Goal: Information Seeking & Learning: Learn about a topic

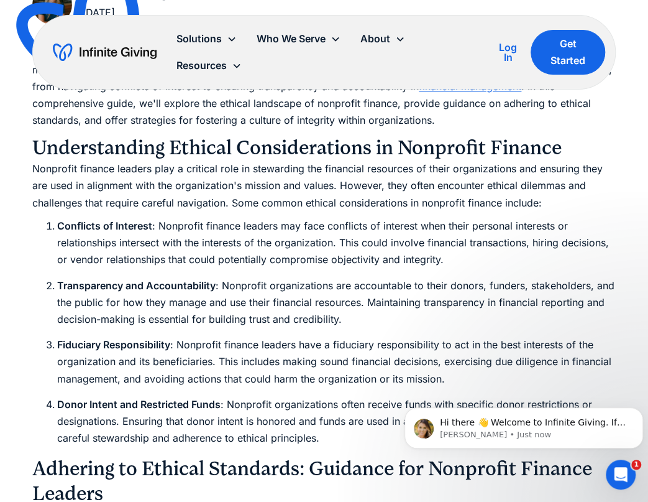
scroll to position [770, 0]
click at [87, 274] on ol "Conflicts of Interest : Nonprofit finance leaders may face conflicts of interes…" at bounding box center [324, 330] width 584 height 229
click at [431, 199] on p "Nonprofit finance leaders play a critical role in stewarding the financial reso…" at bounding box center [324, 185] width 584 height 51
click at [384, 176] on p "Nonprofit finance leaders play a critical role in stewarding the financial reso…" at bounding box center [324, 185] width 584 height 51
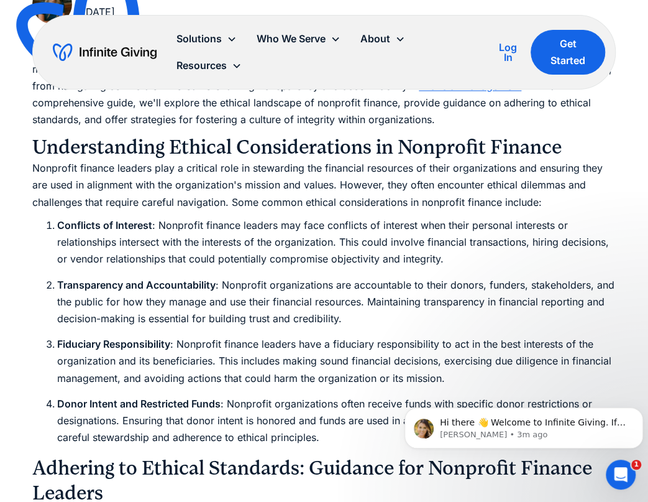
click at [198, 260] on li "Conflicts of Interest : Nonprofit finance leaders may face conflicts of interes…" at bounding box center [336, 241] width 559 height 51
click at [376, 197] on p "Nonprofit finance leaders play a critical role in stewarding the financial reso…" at bounding box center [324, 185] width 584 height 51
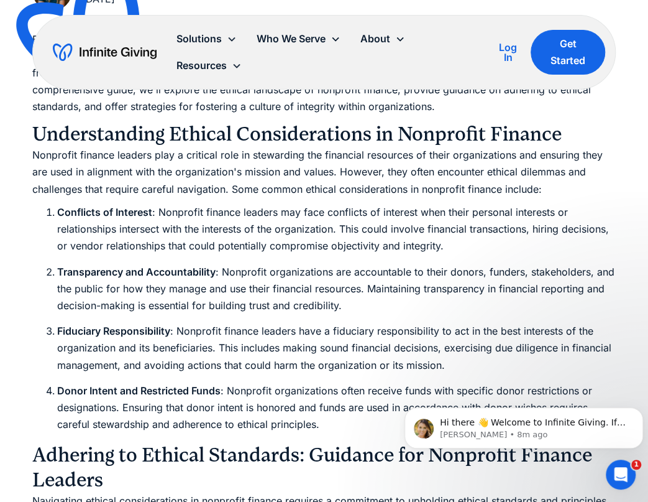
scroll to position [782, 0]
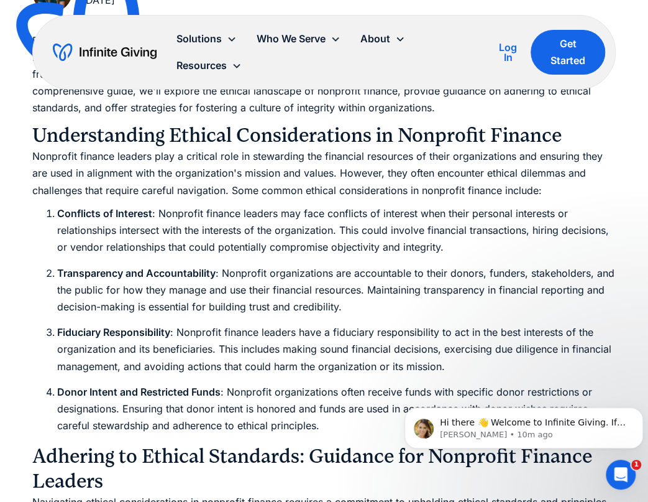
click at [221, 314] on li "Transparency and Accountability : Nonprofit organizations are accountable to th…" at bounding box center [336, 289] width 559 height 51
click at [213, 283] on li "Transparency and Accountability : Nonprofit organizations are accountable to th…" at bounding box center [336, 289] width 559 height 51
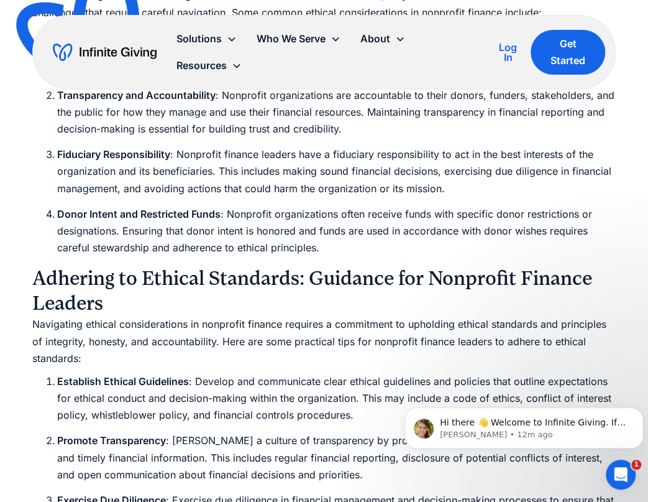
scroll to position [945, 0]
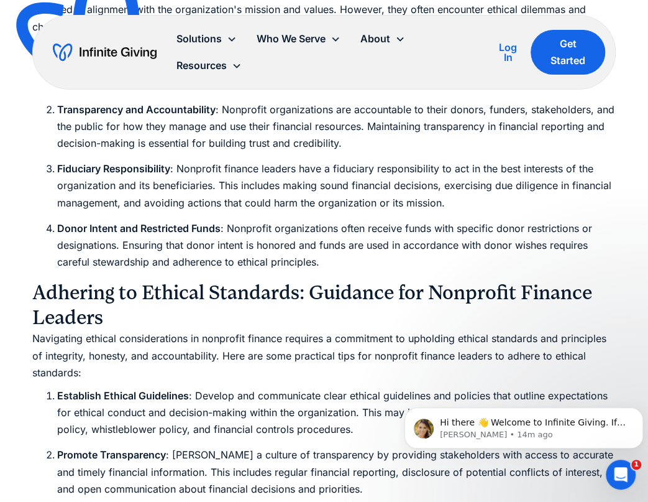
click at [50, 190] on ol "Conflicts of Interest : Nonprofit finance leaders may face conflicts of interes…" at bounding box center [324, 155] width 584 height 229
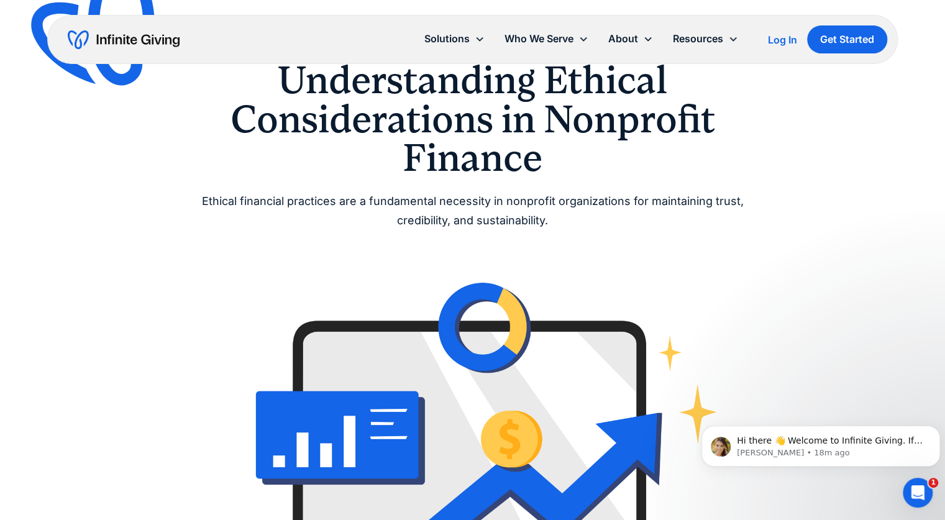
scroll to position [0, 0]
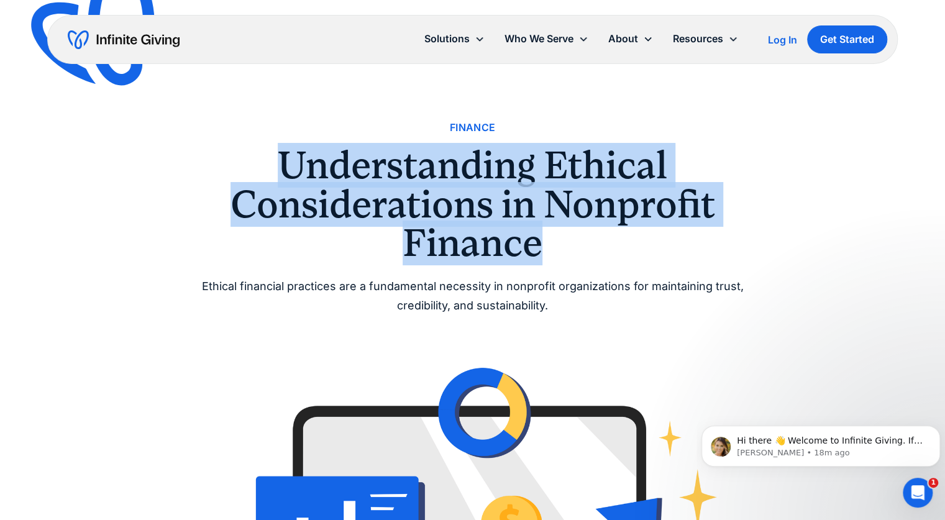
drag, startPoint x: 278, startPoint y: 158, endPoint x: 541, endPoint y: 244, distance: 275.9
click at [541, 244] on h1 "Understanding Ethical Considerations in Nonprofit Finance" at bounding box center [473, 204] width 597 height 116
copy h1 "Understanding Ethical Considerations in Nonprofit Finance"
